Goal: Information Seeking & Learning: Learn about a topic

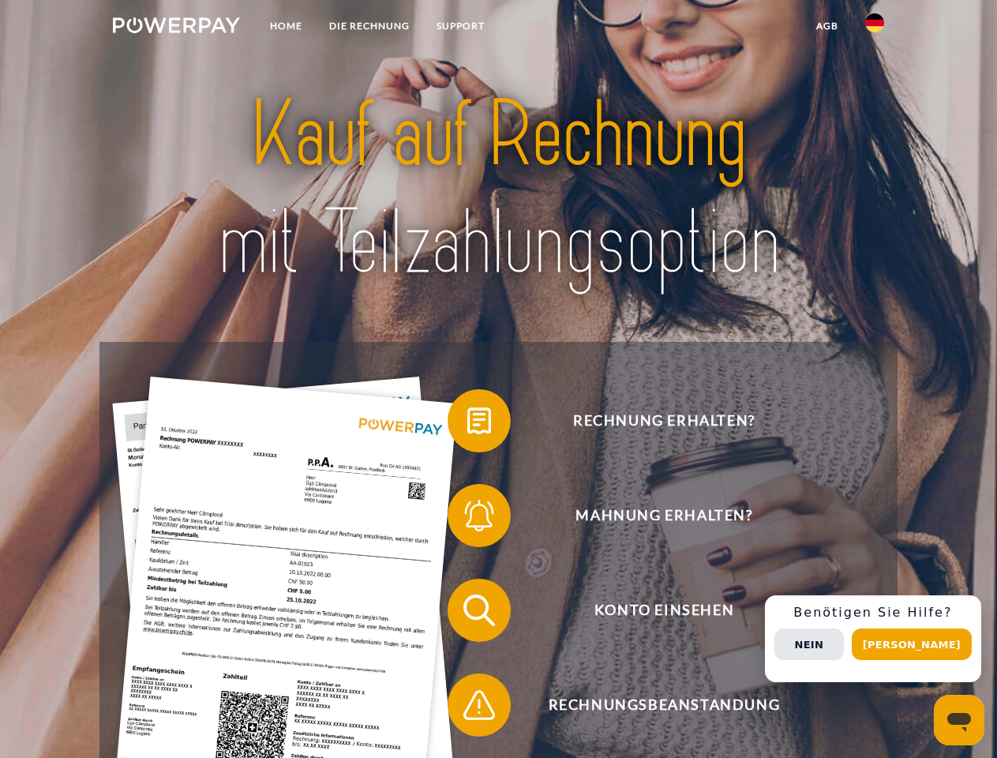
click at [176, 28] on img at bounding box center [176, 25] width 127 height 16
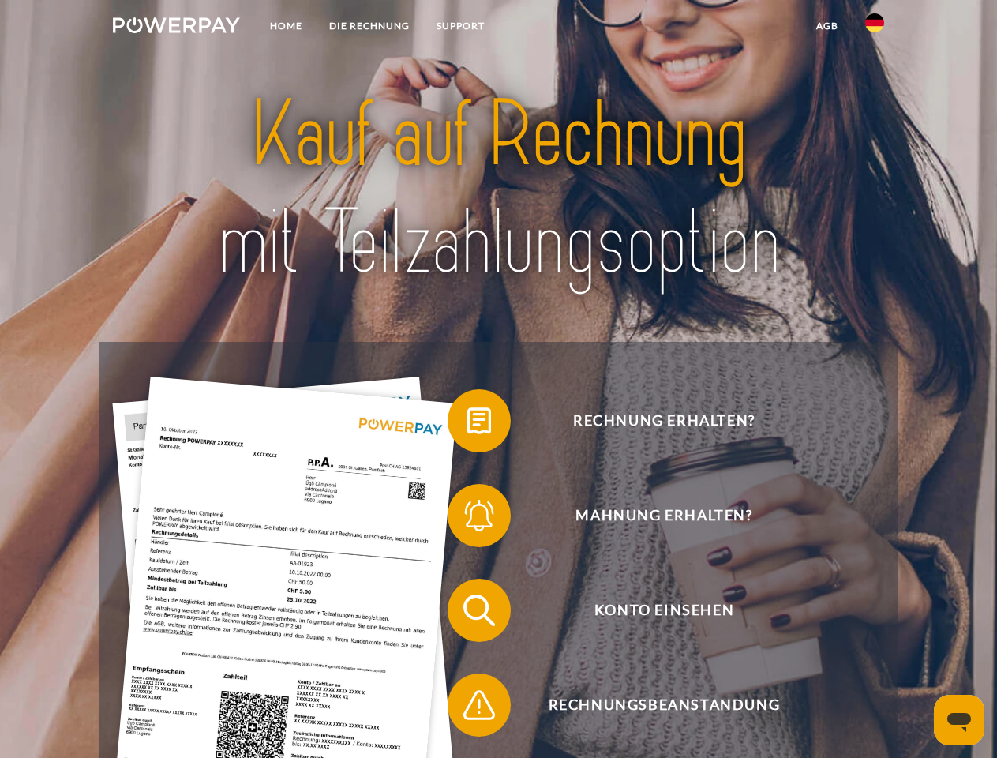
click at [874, 28] on img at bounding box center [874, 22] width 19 height 19
click at [826, 26] on link "agb" at bounding box center [826, 26] width 49 height 28
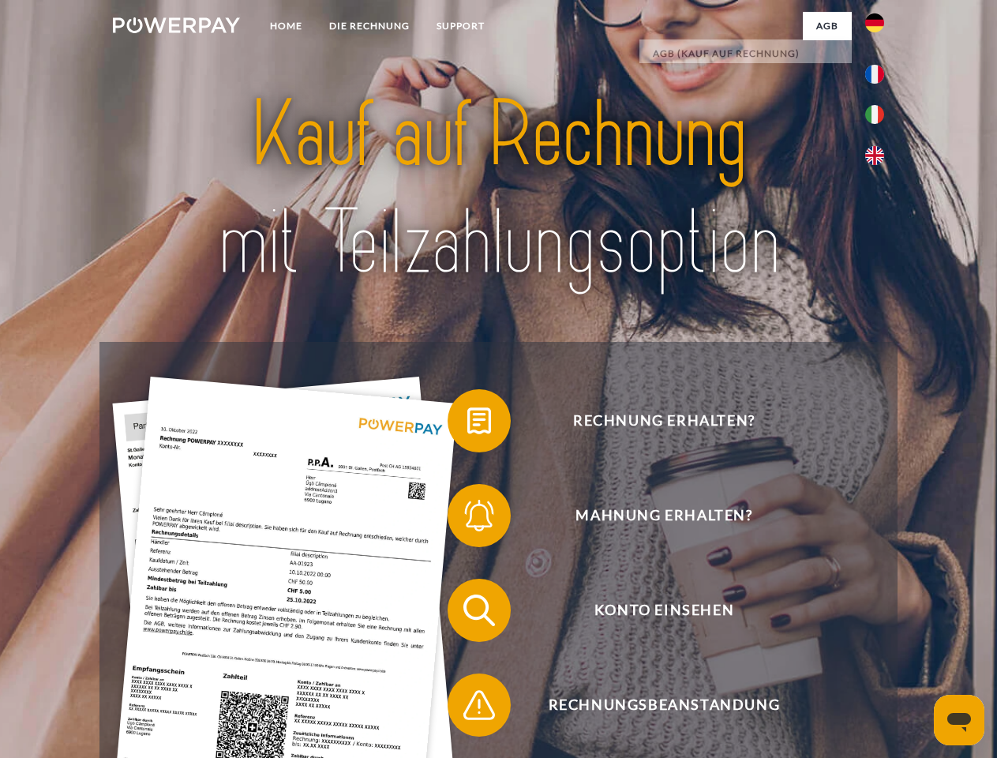
click at [467, 424] on span at bounding box center [455, 420] width 79 height 79
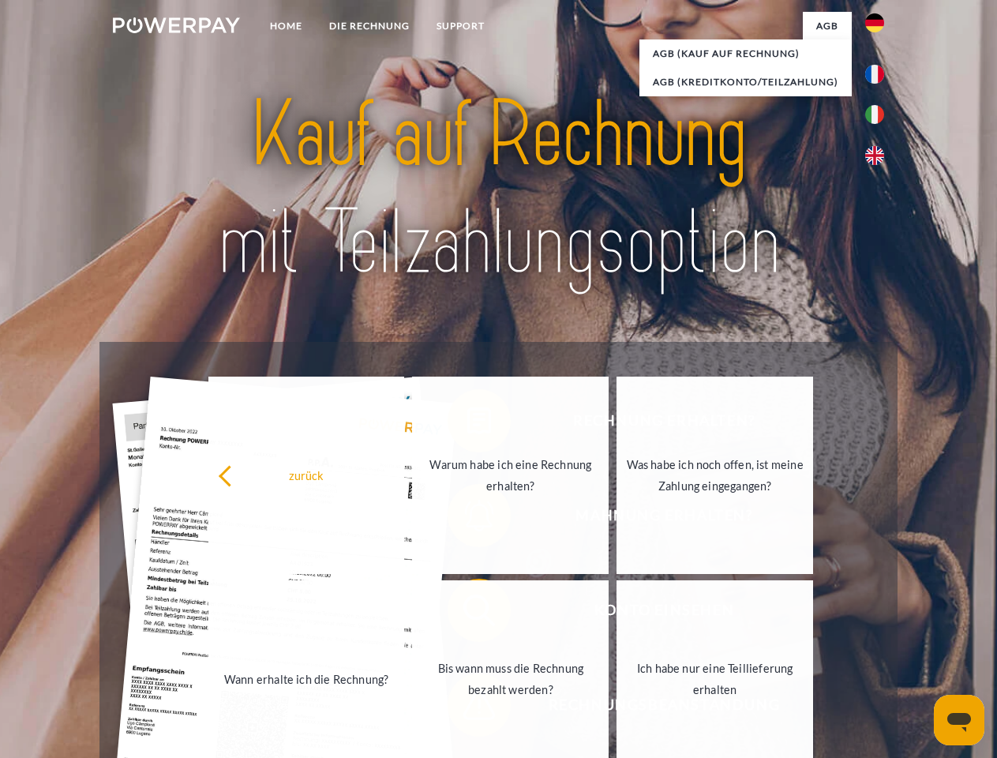
click at [467, 613] on link "Bis wann muss die Rechnung bezahlt werden?" at bounding box center [510, 678] width 196 height 197
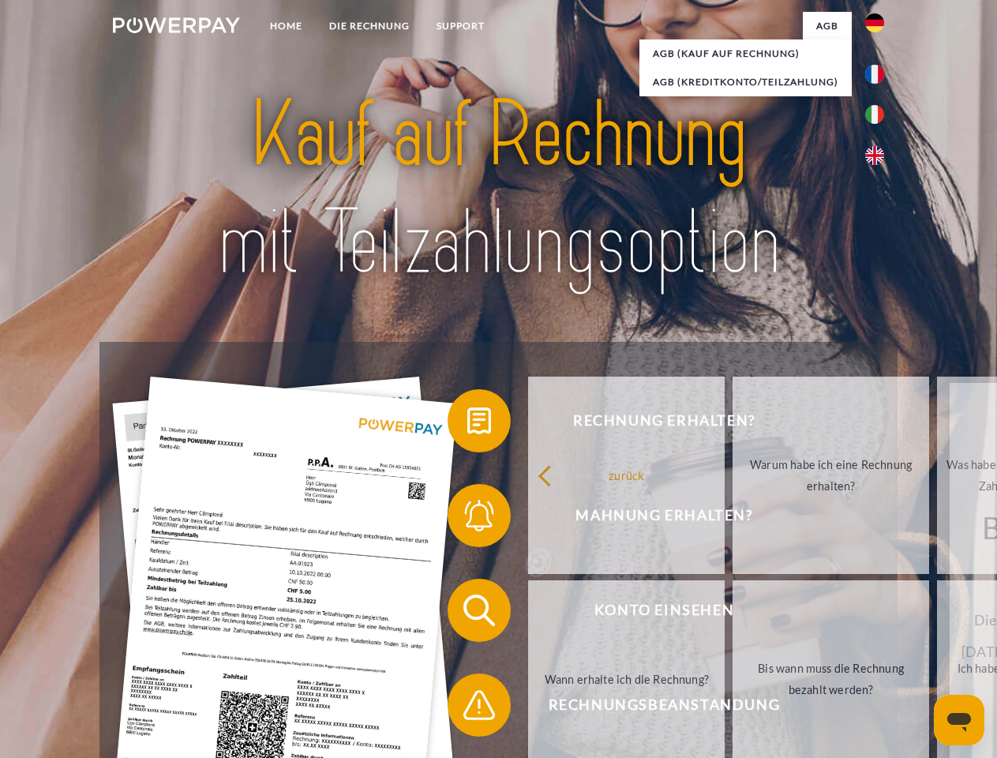
click at [467, 708] on span at bounding box center [455, 704] width 79 height 79
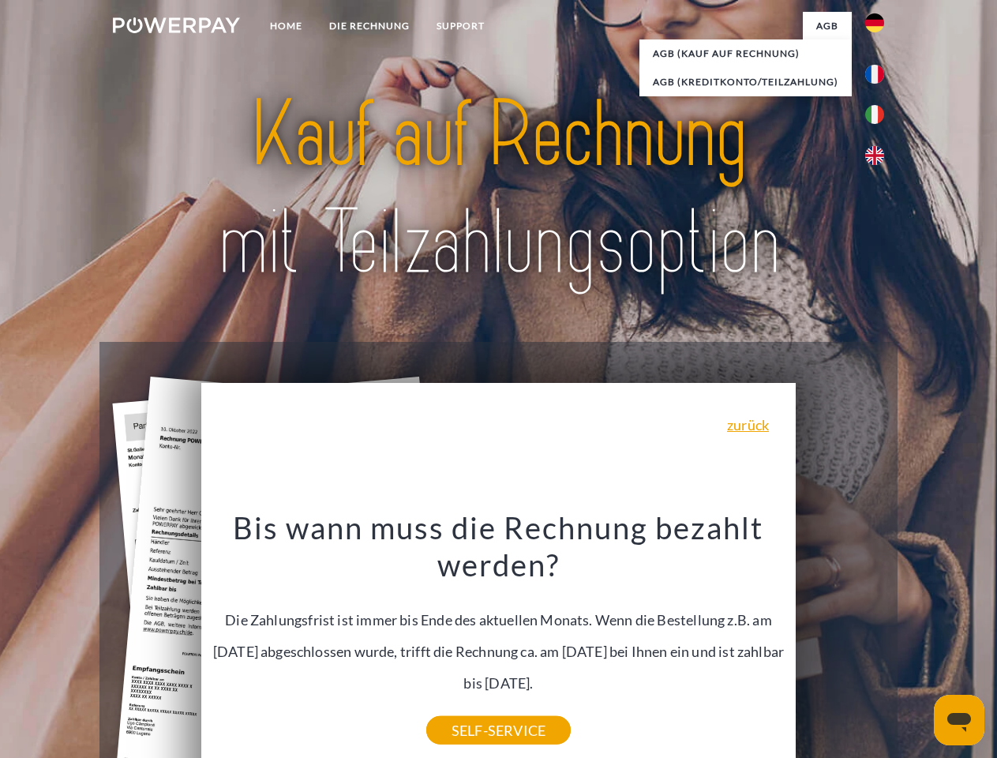
click at [878, 638] on div "Rechnung erhalten? Mahnung erhalten? Konto einsehen" at bounding box center [497, 657] width 797 height 631
click at [840, 642] on span "Konto einsehen" at bounding box center [663, 609] width 387 height 63
click at [917, 644] on header "Home DIE RECHNUNG SUPPORT" at bounding box center [498, 545] width 997 height 1090
